Goal: Check status: Check status

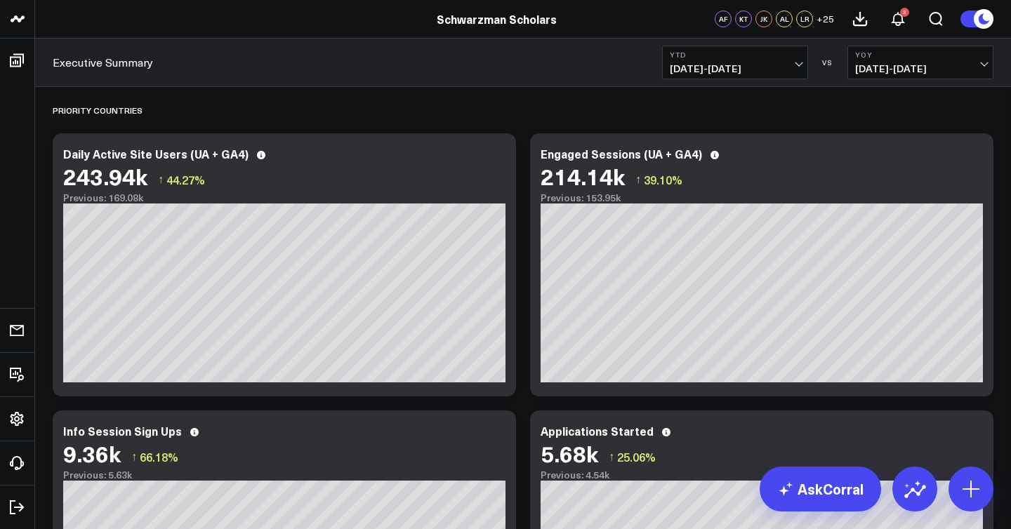
click at [917, 71] on span "[DATE] - [DATE]" at bounding box center [920, 68] width 131 height 11
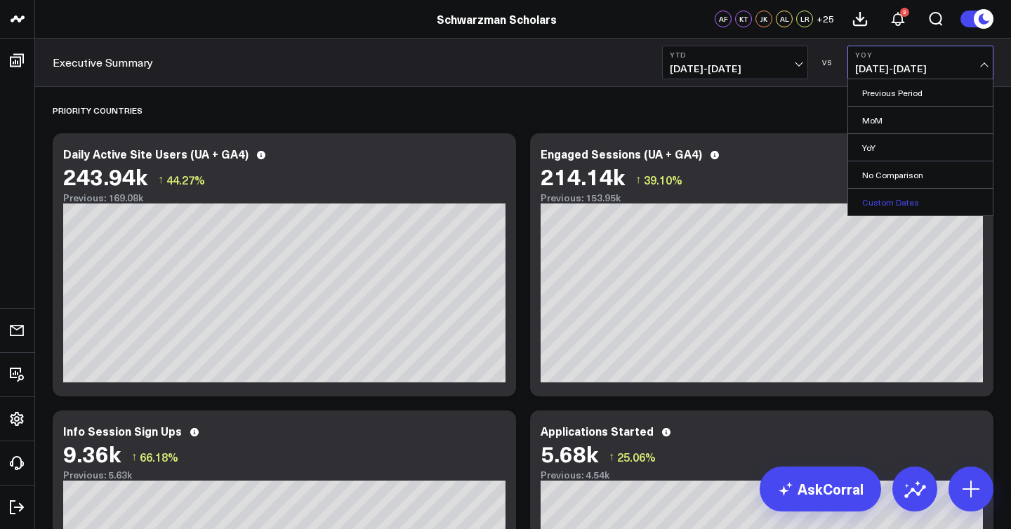
click at [903, 203] on link "Custom Dates" at bounding box center [920, 202] width 145 height 27
select select "8"
select select "2025"
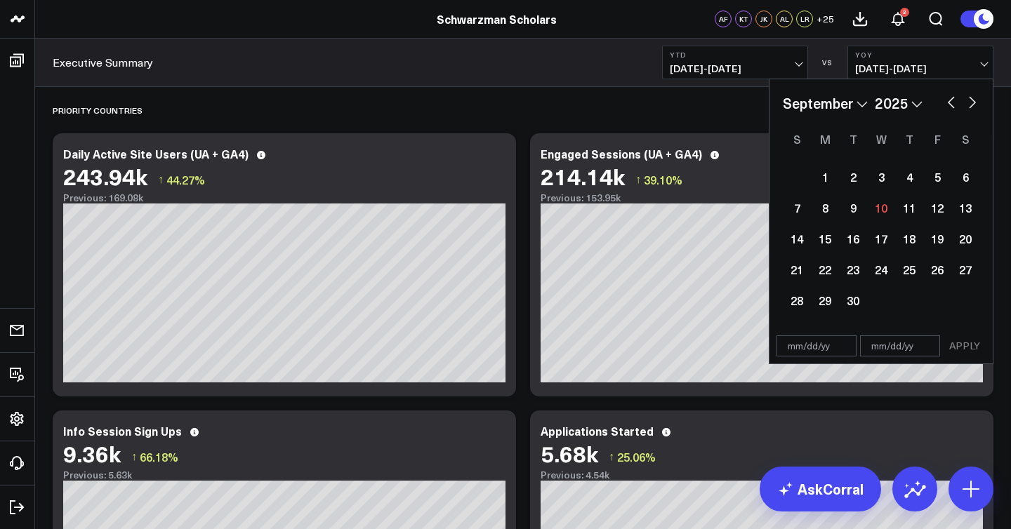
click at [948, 103] on button "button" at bounding box center [951, 101] width 14 height 17
select select "7"
select select "2025"
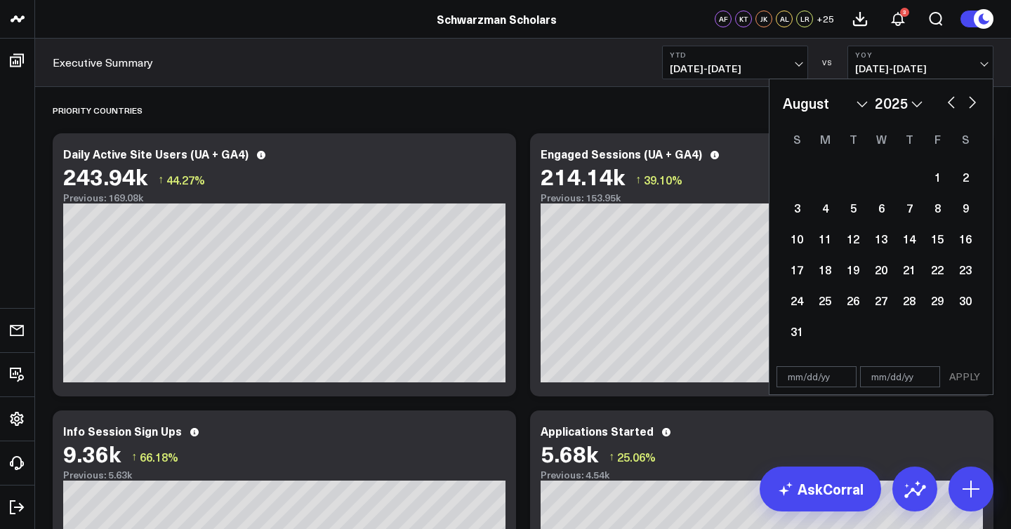
click at [948, 103] on button "button" at bounding box center [951, 101] width 14 height 17
select select "6"
select select "2025"
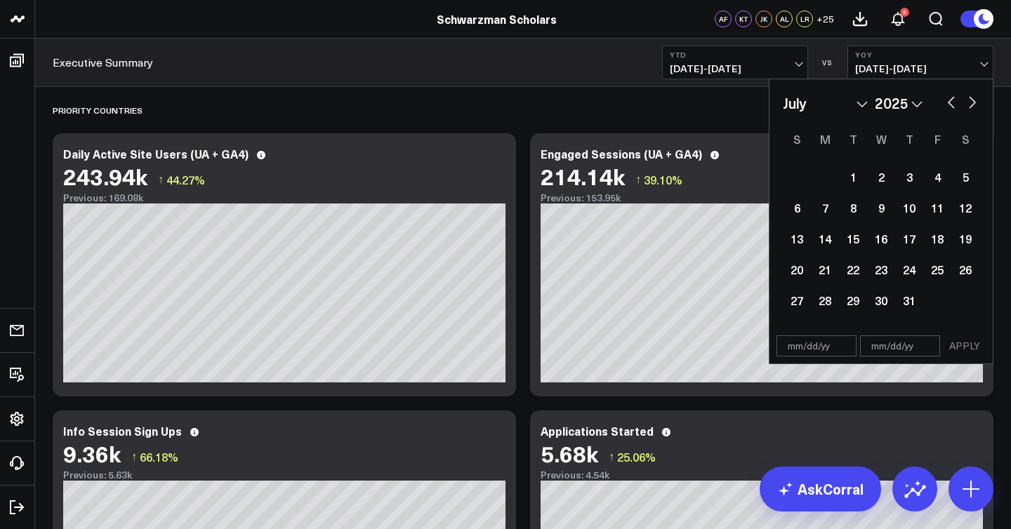
click at [948, 103] on button "button" at bounding box center [951, 101] width 14 height 17
select select "5"
select select "2025"
click at [948, 103] on button "button" at bounding box center [951, 101] width 14 height 17
select select "4"
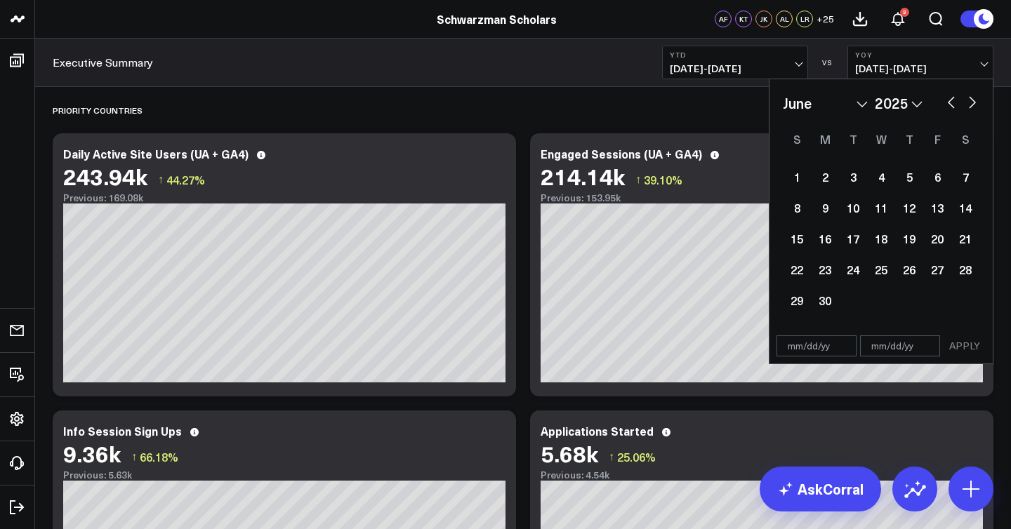
select select "2025"
click at [948, 103] on button "button" at bounding box center [951, 101] width 14 height 17
select select "3"
select select "2025"
click at [857, 211] on div "8" at bounding box center [853, 208] width 28 height 28
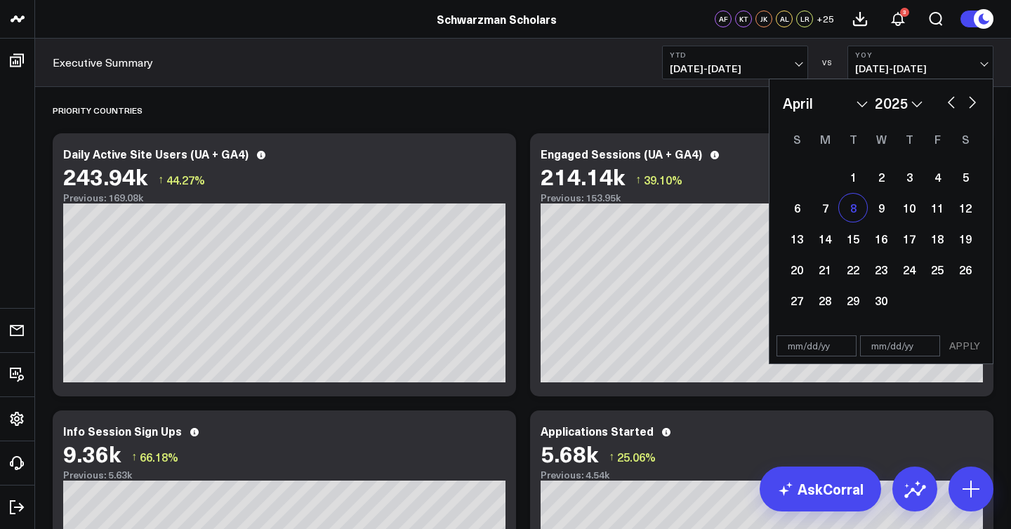
type input "[DATE]"
select select "3"
select select "2025"
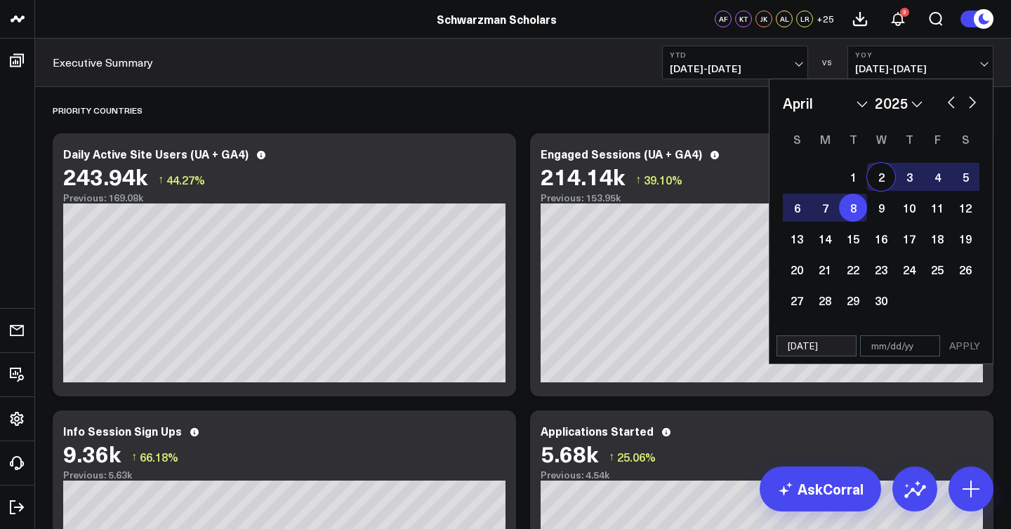
click at [971, 106] on button "button" at bounding box center [972, 101] width 14 height 17
select select "4"
select select "2025"
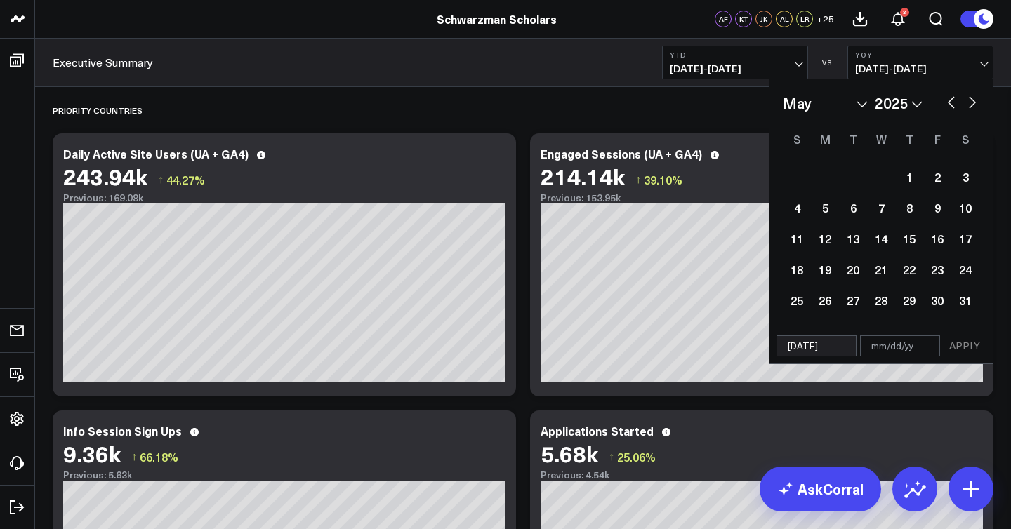
click at [971, 106] on button "button" at bounding box center [972, 101] width 14 height 17
select select "5"
select select "2025"
click at [971, 106] on button "button" at bounding box center [972, 101] width 14 height 17
select select "6"
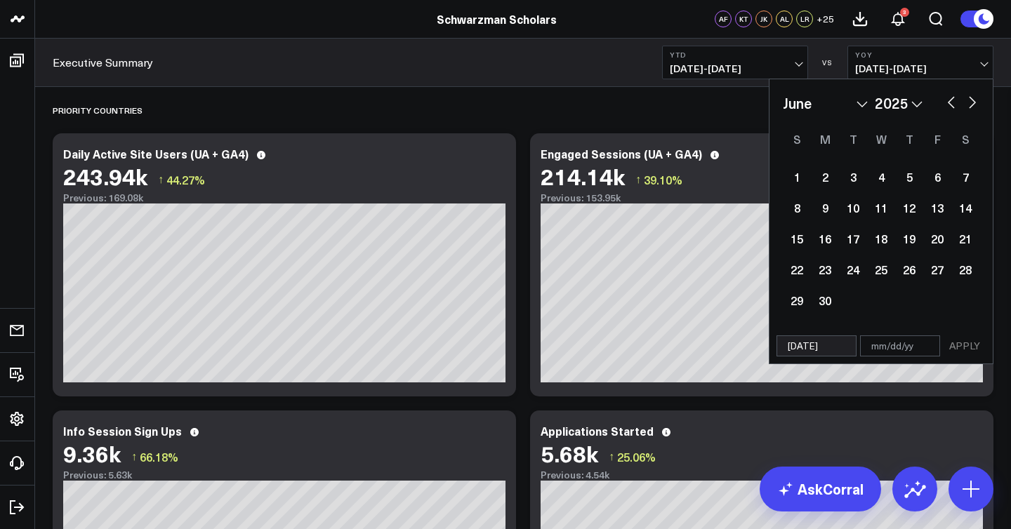
select select "2025"
click at [971, 106] on button "button" at bounding box center [972, 101] width 14 height 17
select select "7"
select select "2025"
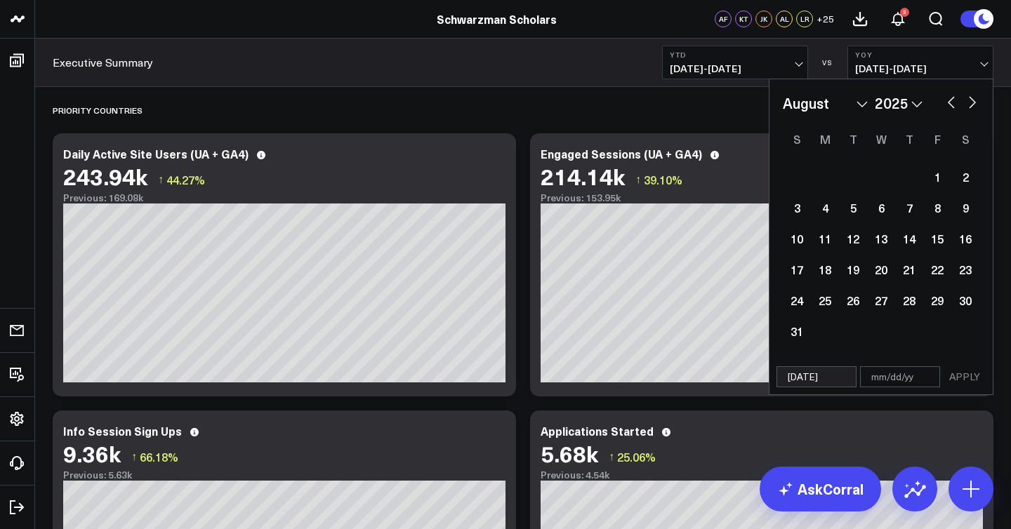
click at [971, 106] on button "button" at bounding box center [972, 101] width 14 height 17
select select "8"
select select "2025"
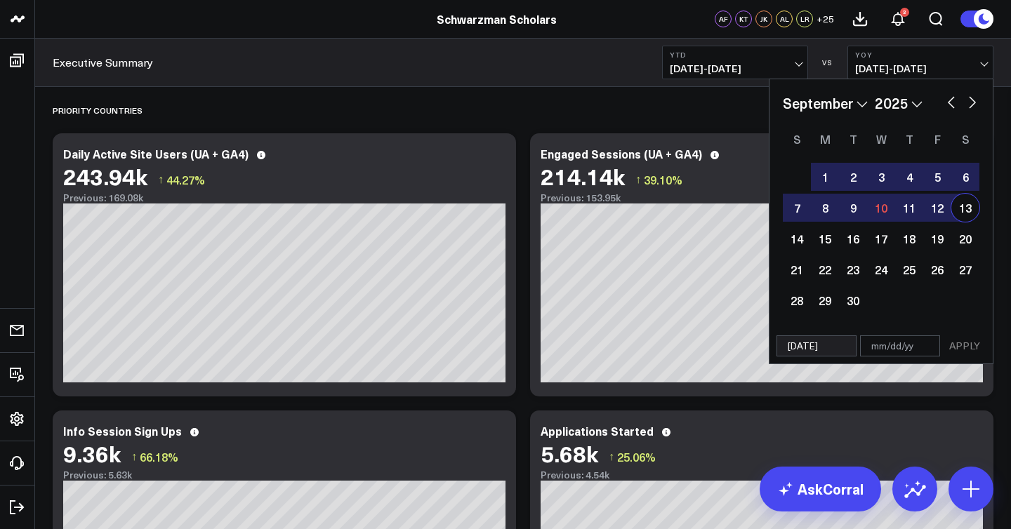
click at [958, 212] on div "13" at bounding box center [965, 208] width 28 height 28
type input "[DATE]"
select select "8"
select select "2025"
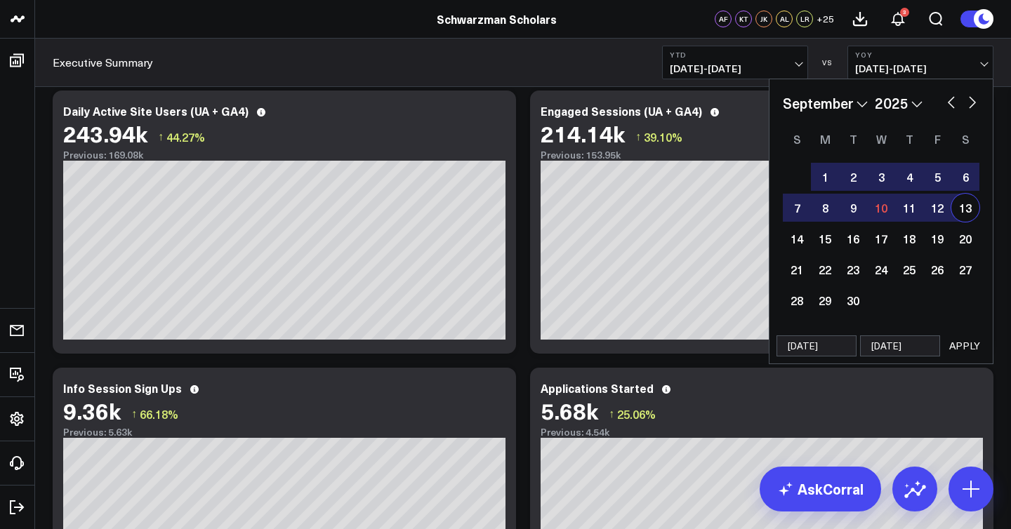
scroll to position [66, 0]
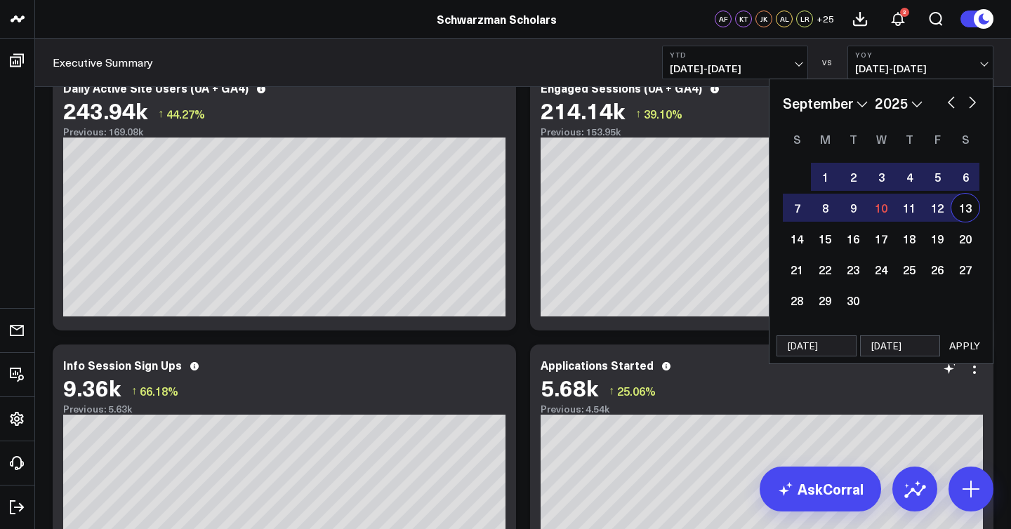
click at [965, 350] on button "APPLY" at bounding box center [964, 345] width 42 height 21
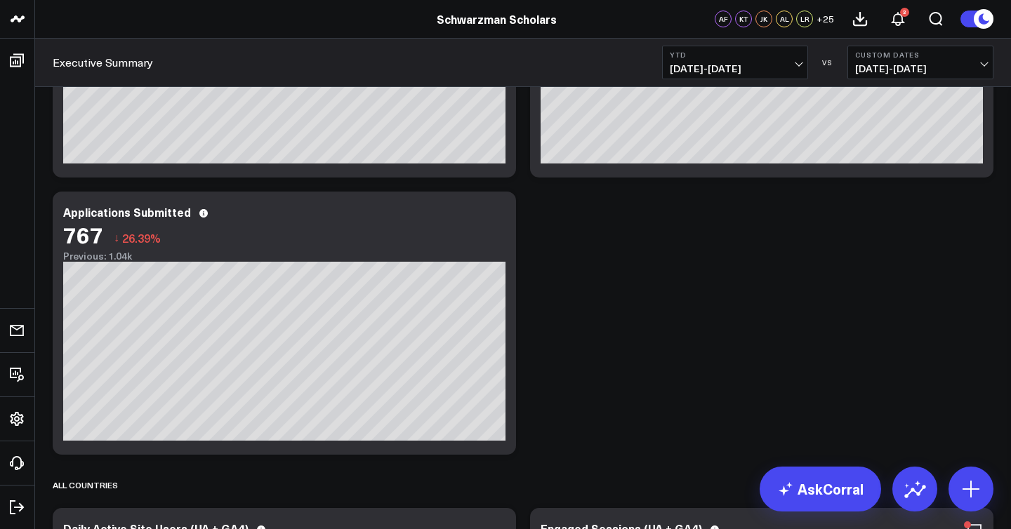
scroll to position [517, 0]
